Goal: Transaction & Acquisition: Book appointment/travel/reservation

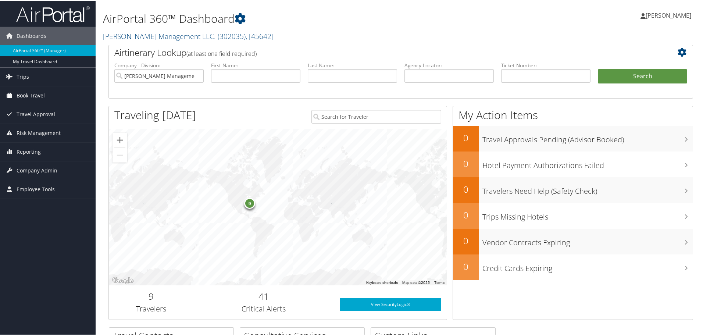
click at [35, 97] on span "Book Travel" at bounding box center [31, 95] width 28 height 18
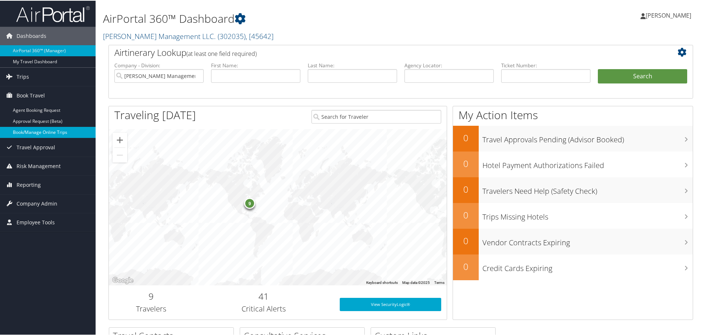
click at [33, 128] on link "Book/Manage Online Trips" at bounding box center [48, 131] width 96 height 11
